Goal: Information Seeking & Learning: Learn about a topic

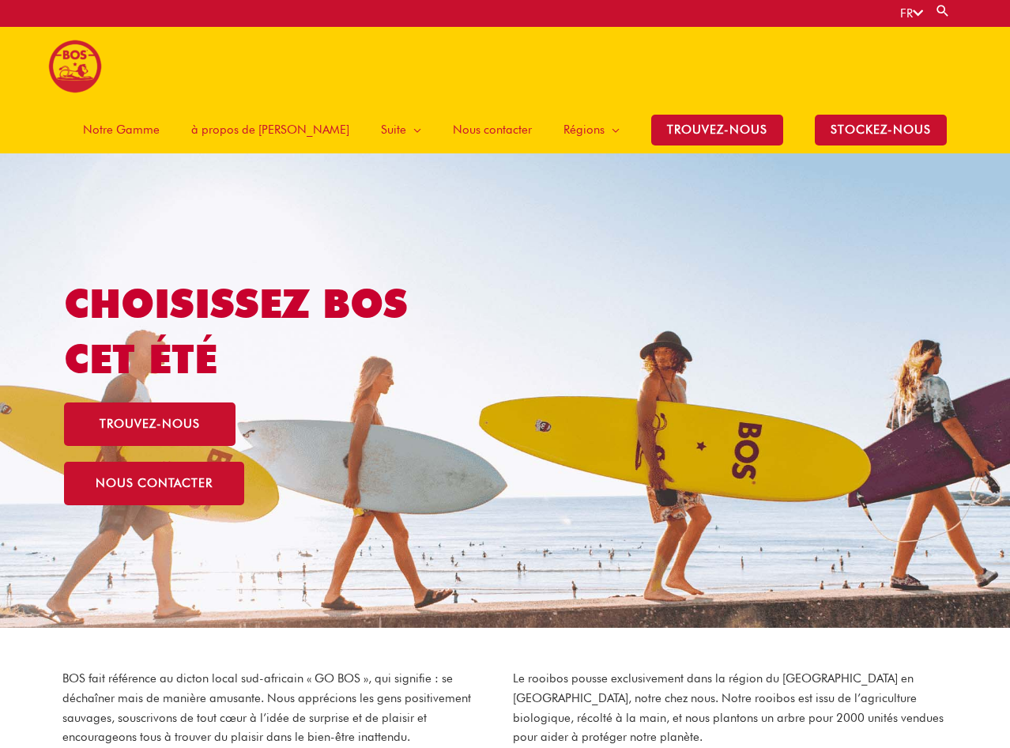
click at [175, 106] on link "Notre Gamme" at bounding box center [121, 129] width 108 height 47
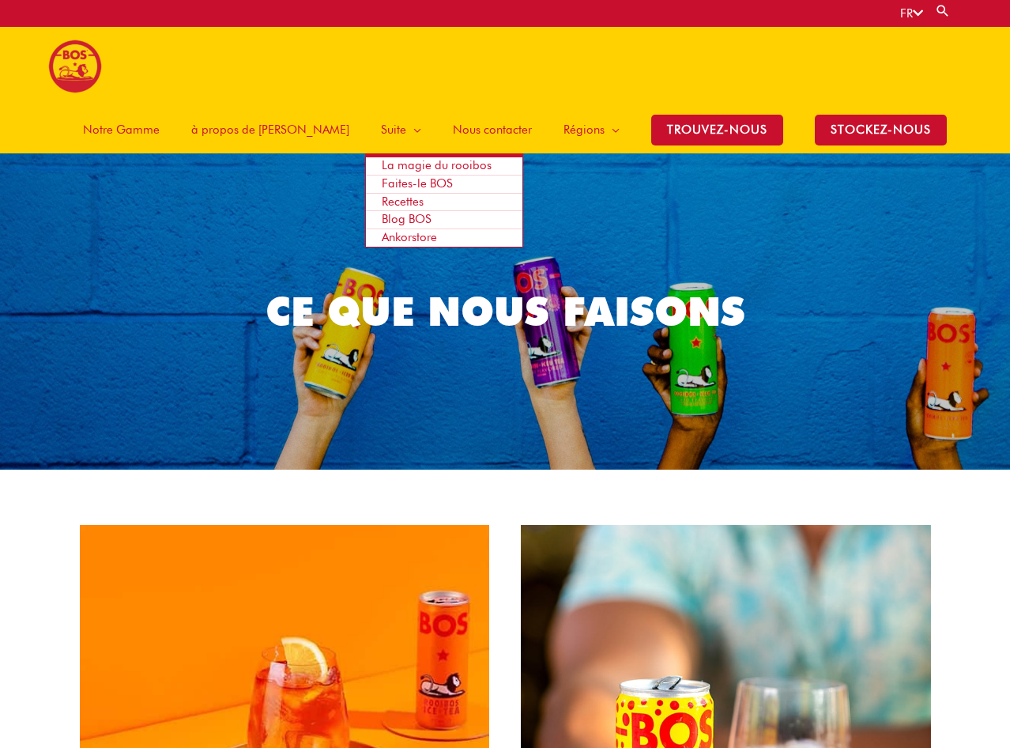
click at [419, 158] on span "La magie du rooibos" at bounding box center [437, 165] width 110 height 14
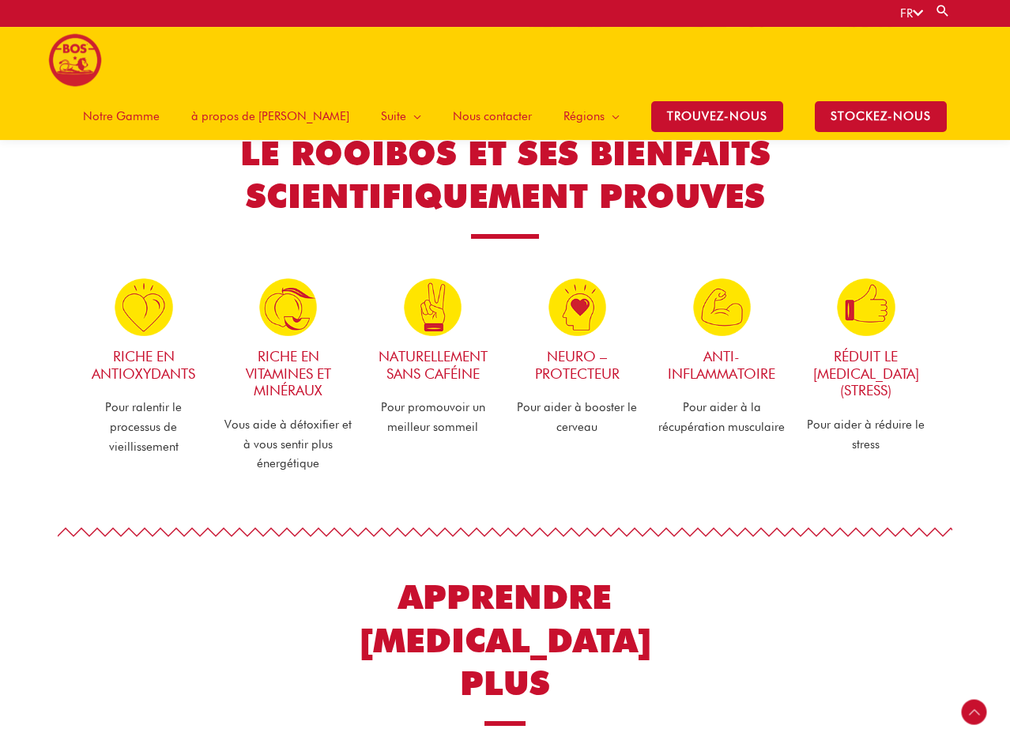
scroll to position [981, 0]
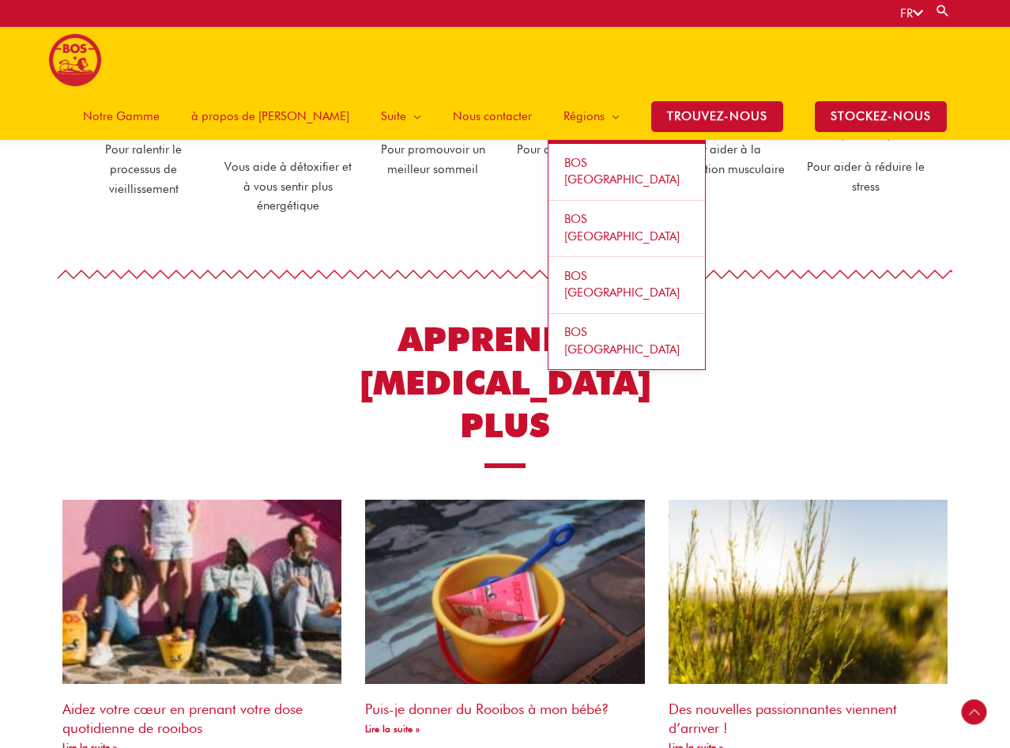
click at [613, 156] on span "BOS [GEOGRAPHIC_DATA]" at bounding box center [621, 172] width 115 height 32
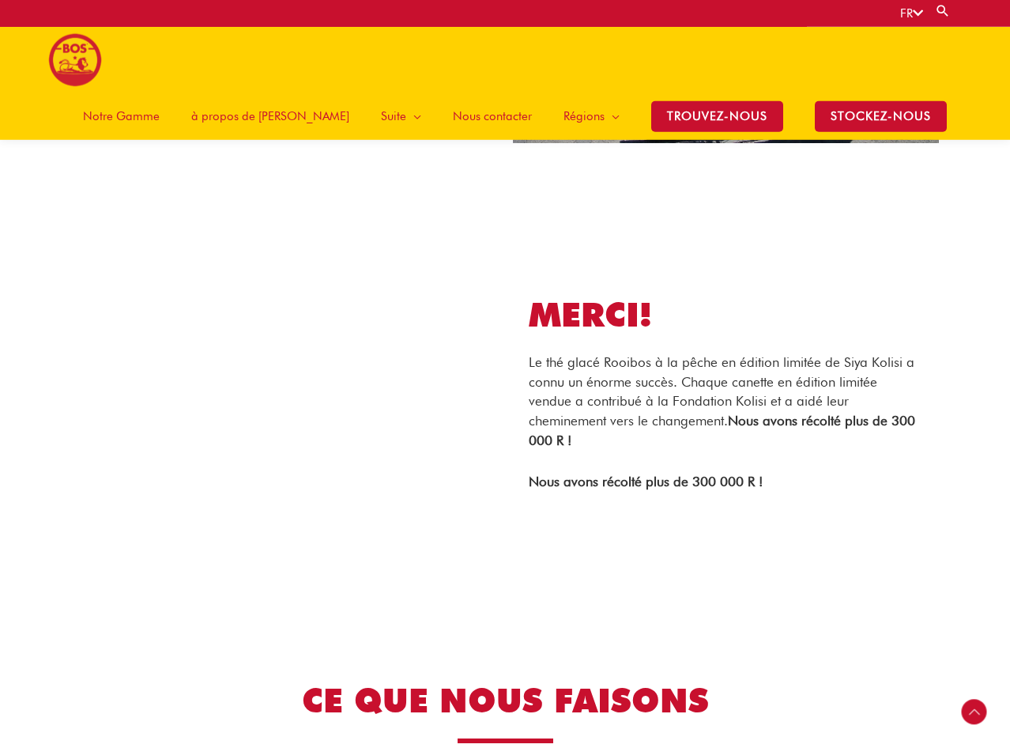
scroll to position [2002, 0]
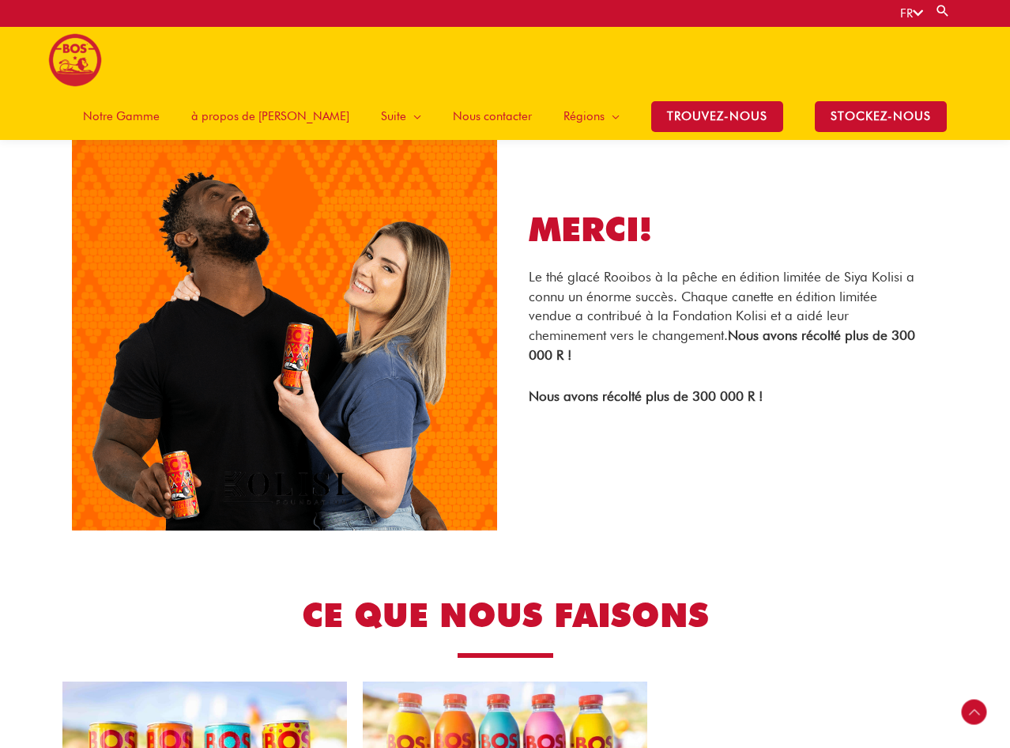
click at [160, 92] on span "Notre Gamme" at bounding box center [121, 115] width 77 height 47
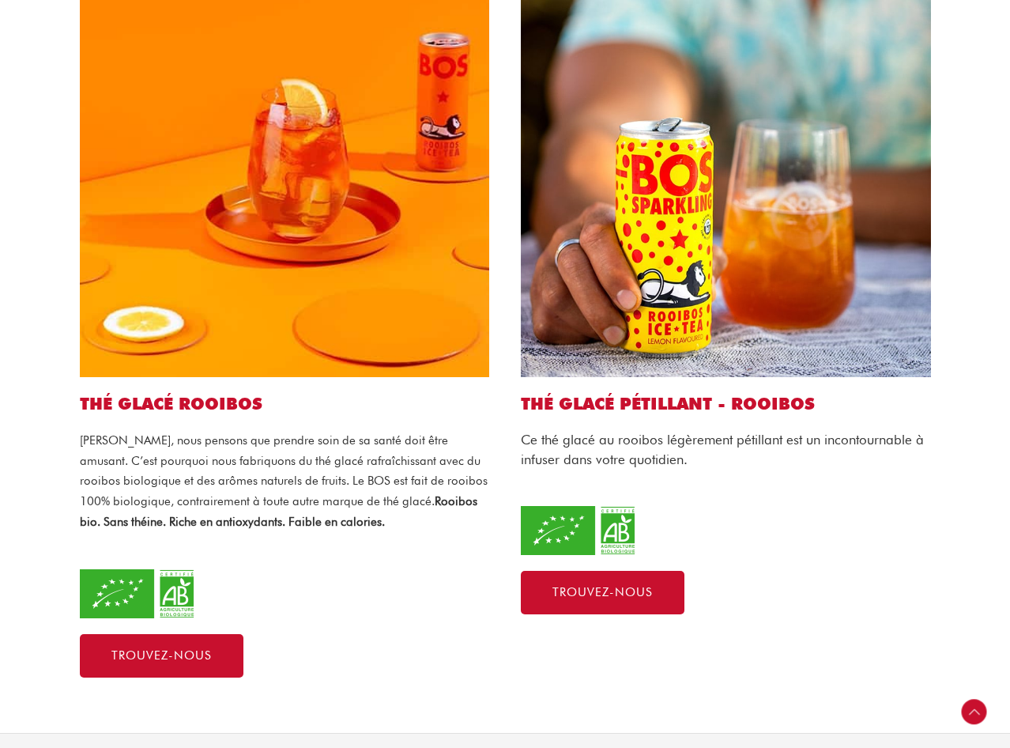
scroll to position [564, 0]
